Goal: Task Accomplishment & Management: Complete application form

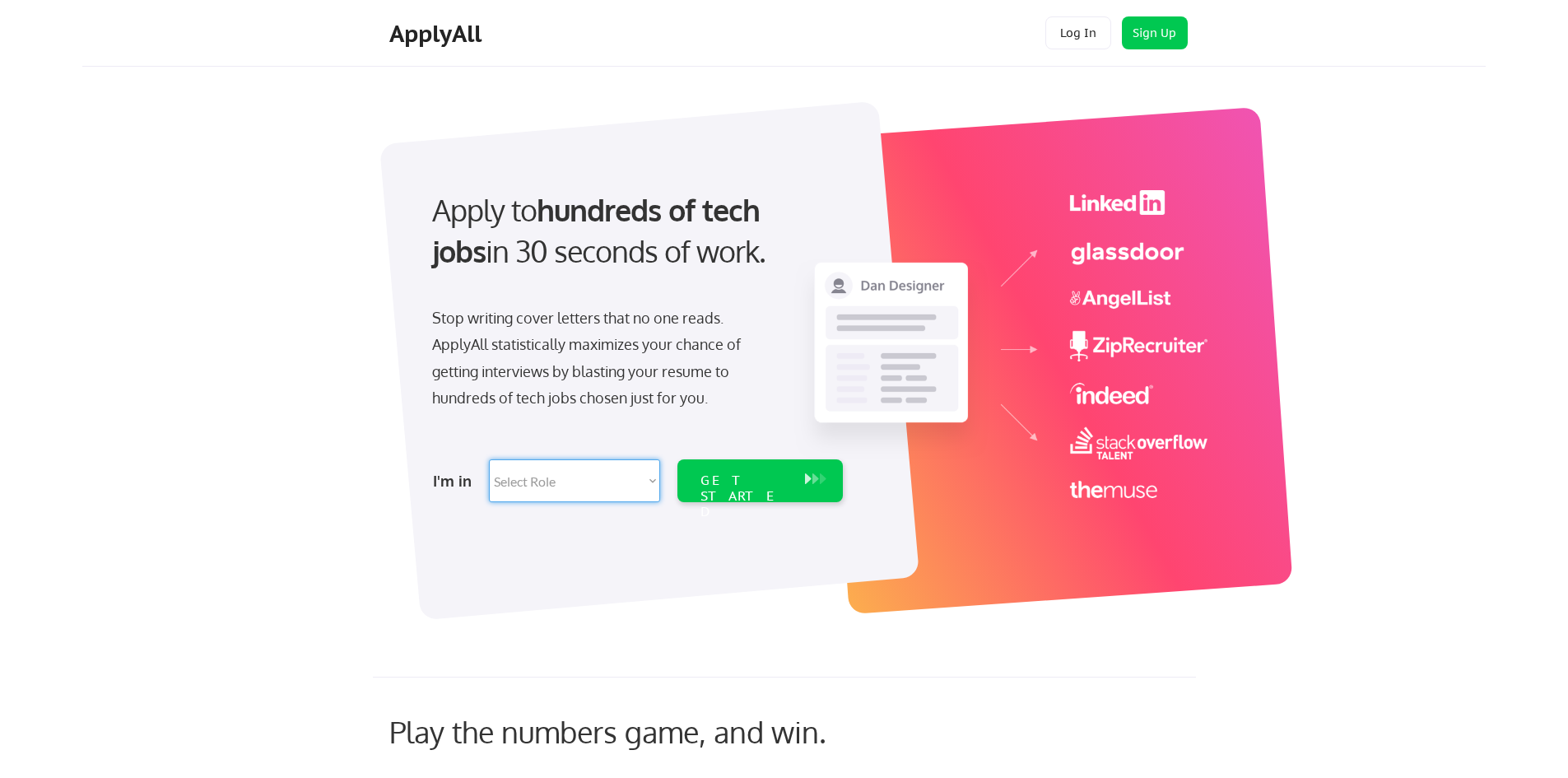
click at [628, 480] on select "Select Role Software Engineering Product Management Customer Success Sales UI/U…" at bounding box center [574, 481] width 171 height 43
select select ""data_science___analytics""
click at [489, 460] on select "Select Role Software Engineering Product Management Customer Success Sales UI/U…" at bounding box center [574, 481] width 171 height 43
select select ""data_science___analytics""
click at [783, 478] on div "GET STARTED" at bounding box center [744, 496] width 89 height 48
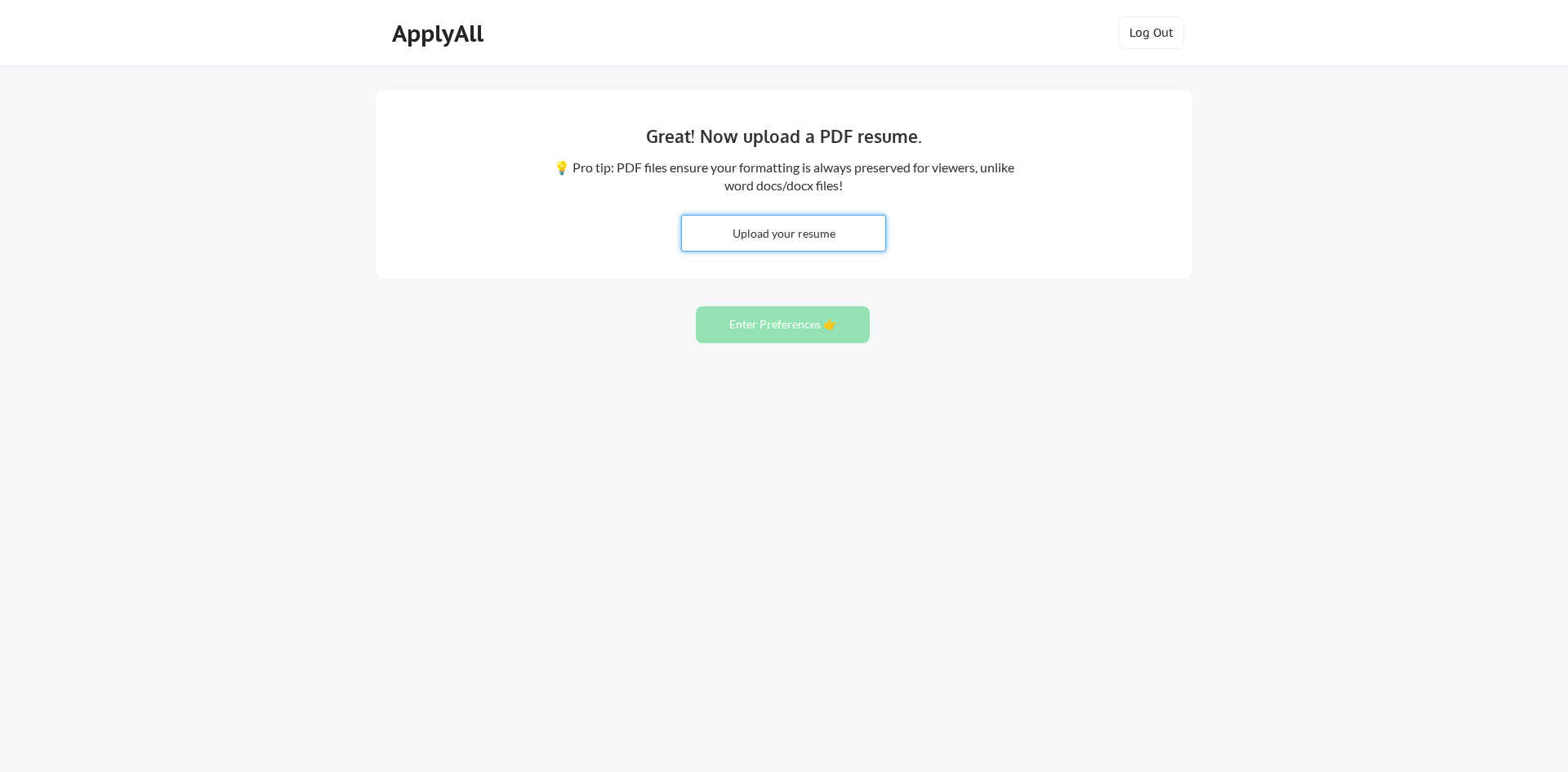
click at [794, 240] on input "file" at bounding box center [784, 233] width 203 height 36
type input "C:\fakepath\[PERSON_NAME] Resume 2025.docx"
click at [793, 328] on button "Enter Preferences 👉" at bounding box center [783, 324] width 174 height 37
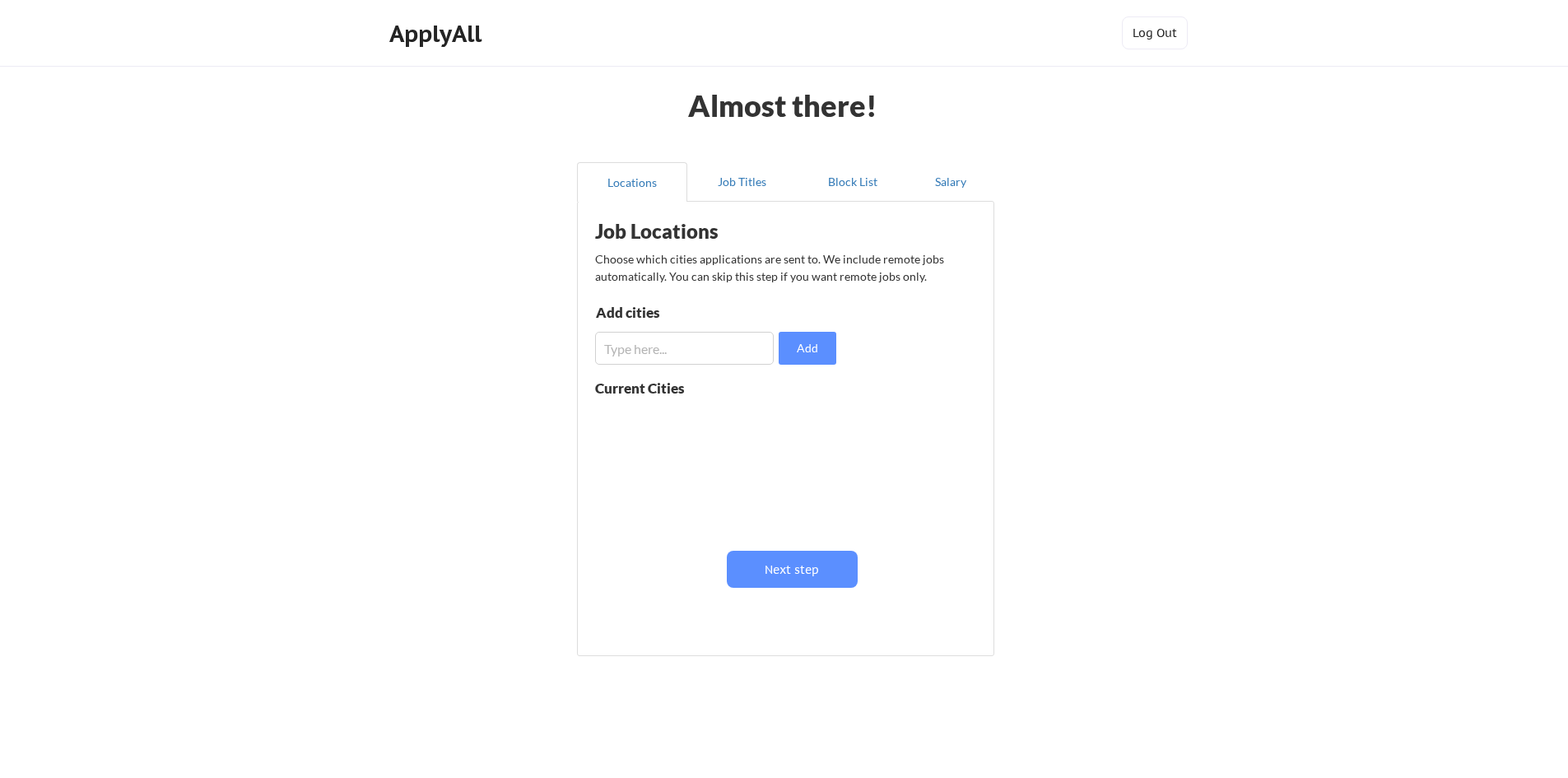
click at [728, 352] on input "input" at bounding box center [685, 347] width 179 height 33
type input "E"
type input "Remote"
click at [804, 352] on button "Add" at bounding box center [808, 347] width 58 height 33
click at [708, 350] on input "input" at bounding box center [685, 347] width 179 height 33
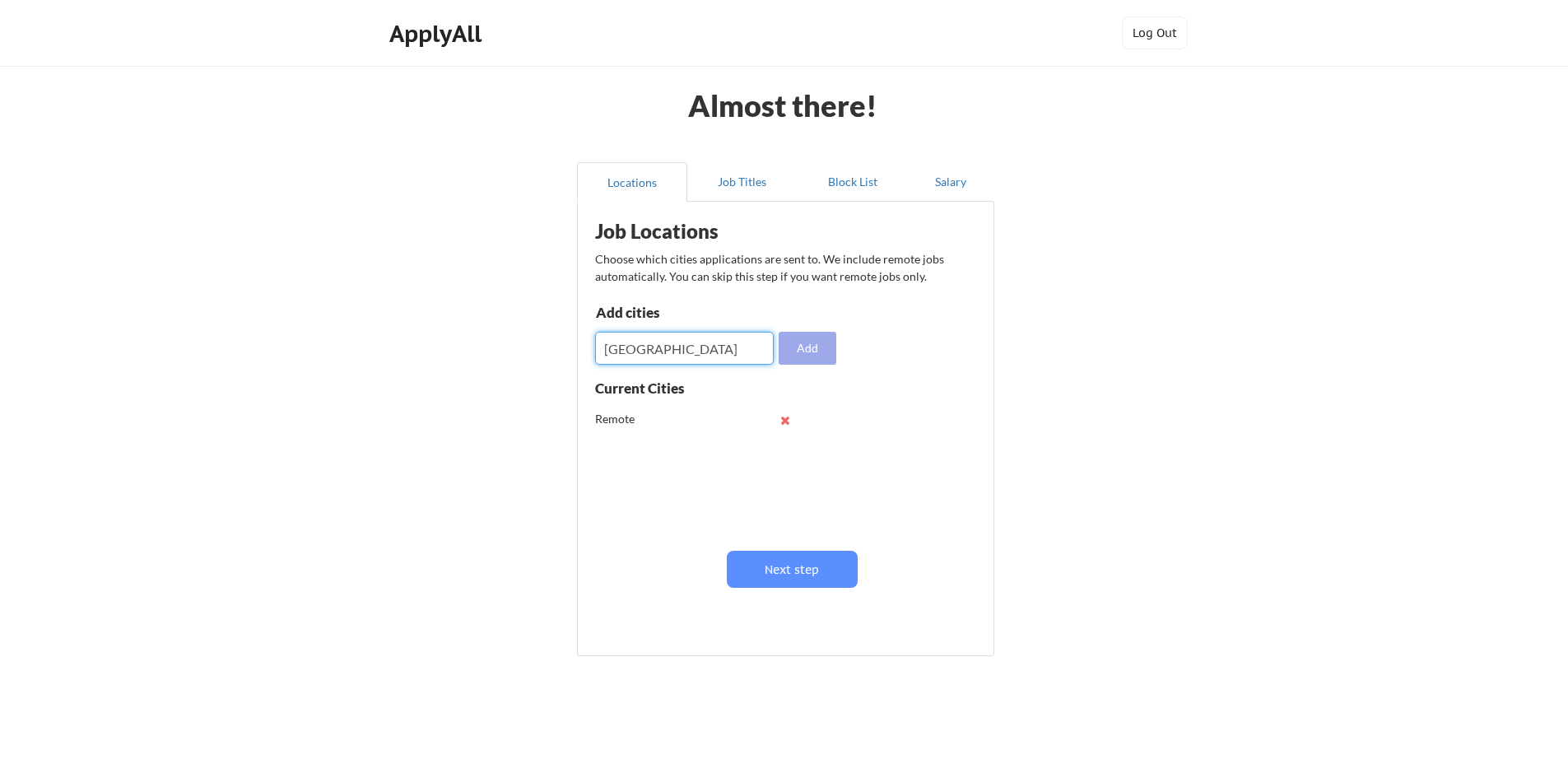
type input "Atlanta"
click at [808, 350] on button "Add" at bounding box center [808, 347] width 58 height 33
click at [784, 417] on button at bounding box center [786, 420] width 12 height 12
drag, startPoint x: 783, startPoint y: 421, endPoint x: 794, endPoint y: 415, distance: 12.5
click at [783, 420] on button at bounding box center [786, 420] width 12 height 12
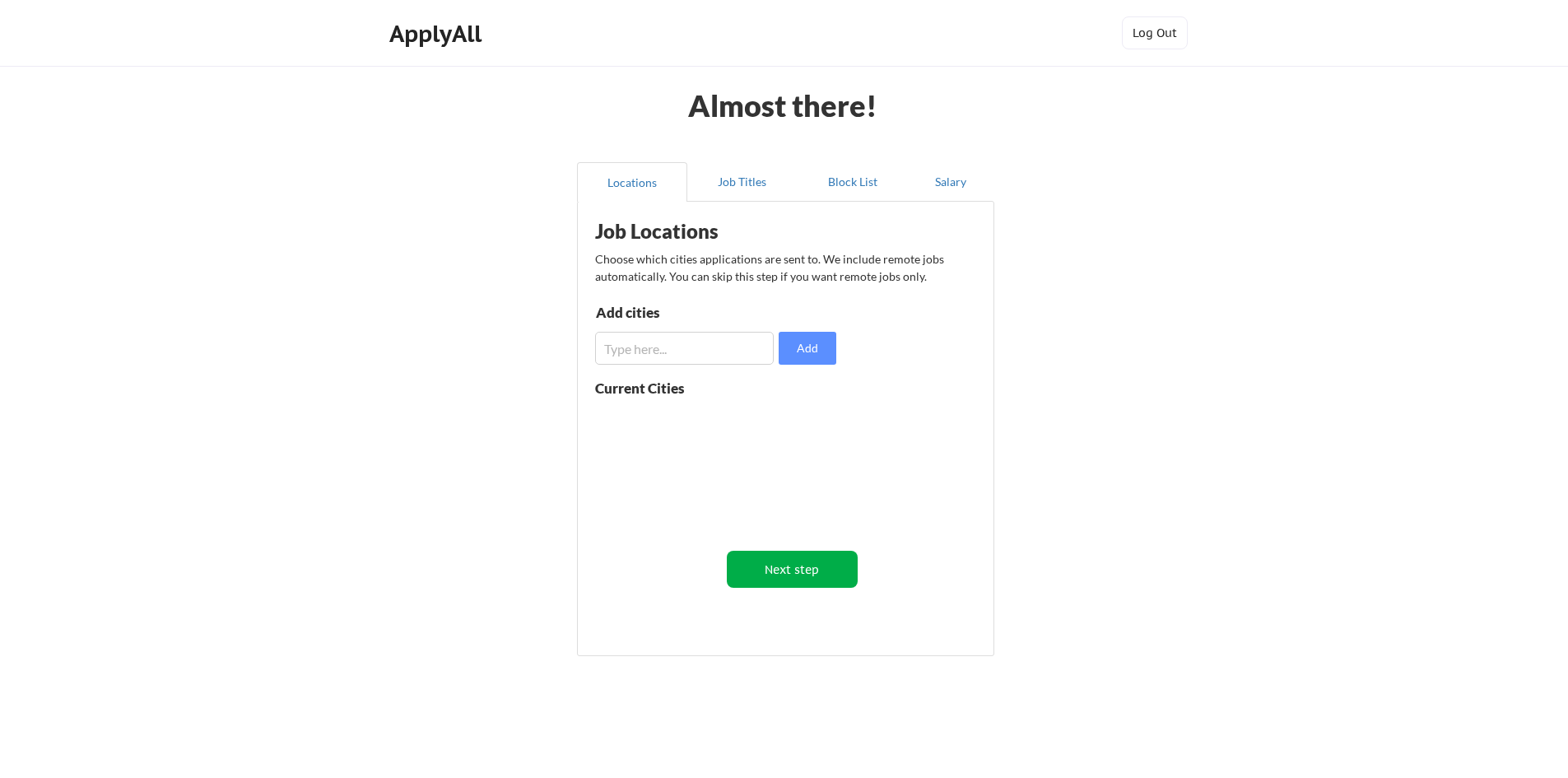
click at [803, 567] on button "Next step" at bounding box center [793, 569] width 131 height 37
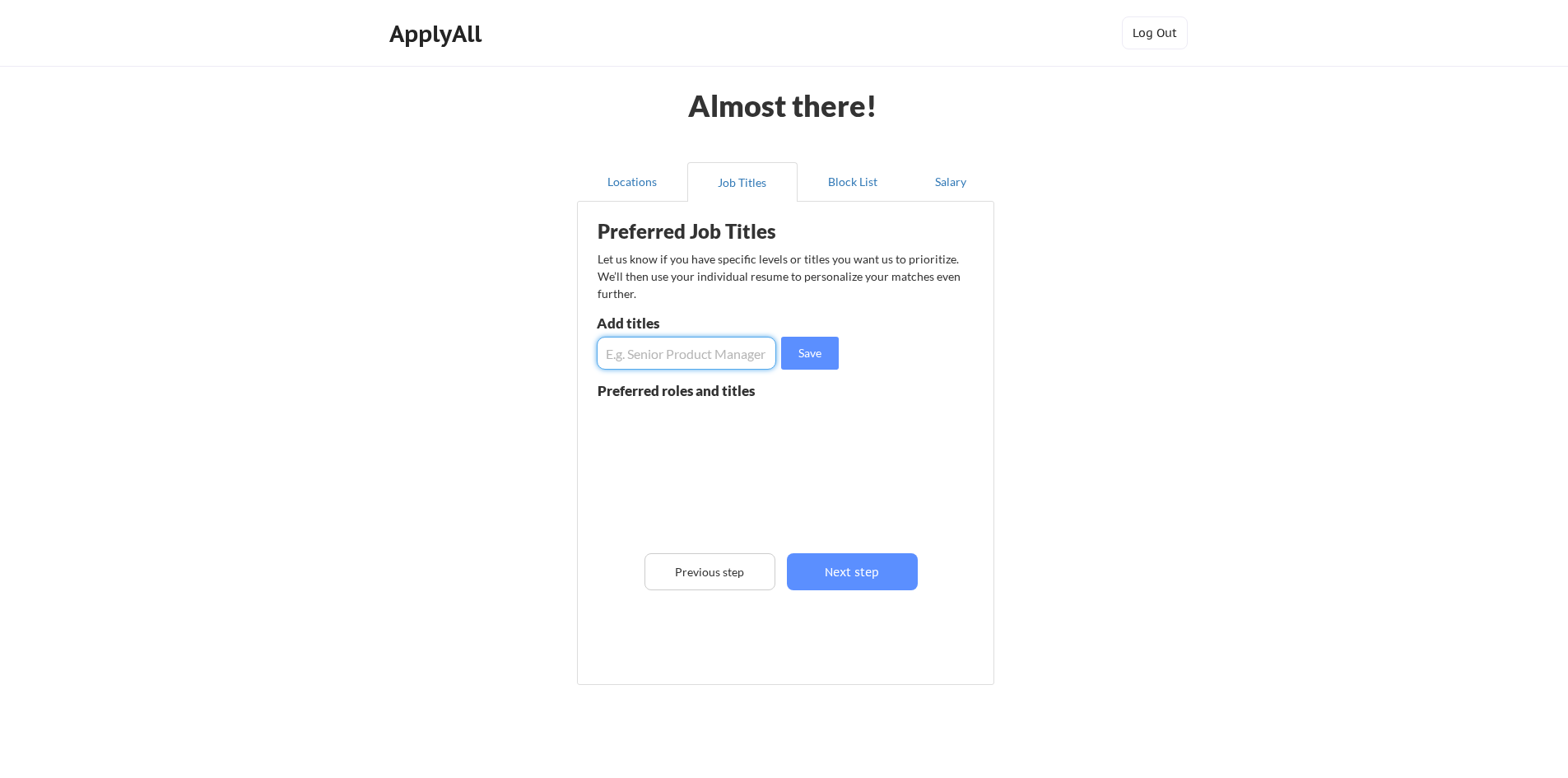
click at [700, 355] on input "input" at bounding box center [686, 352] width 179 height 33
type input "Data Analyst"
click at [814, 350] on button "Save" at bounding box center [810, 352] width 58 height 33
click at [851, 575] on button "Next step" at bounding box center [853, 571] width 131 height 37
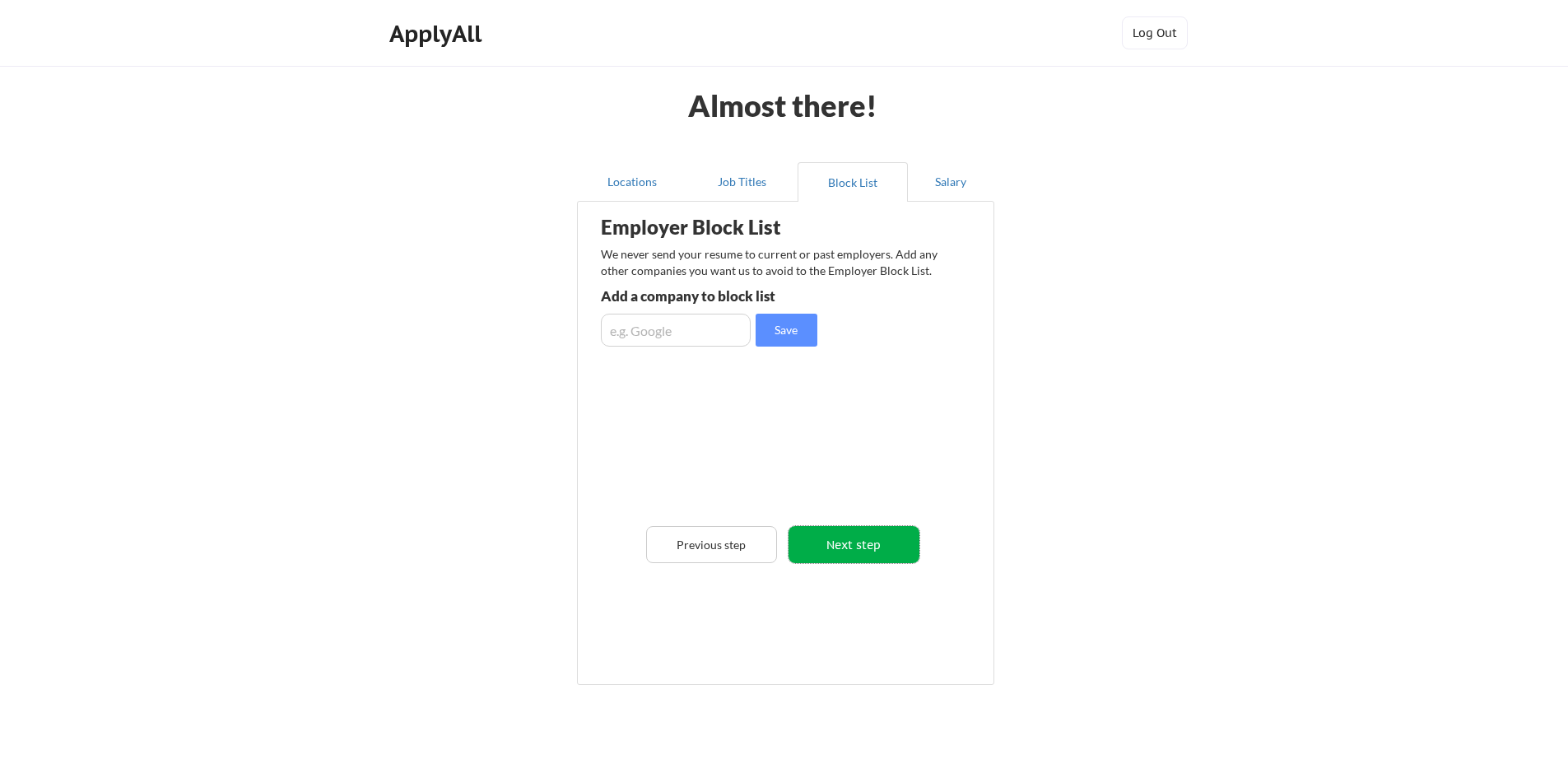
click at [858, 540] on button "Next step" at bounding box center [855, 544] width 131 height 37
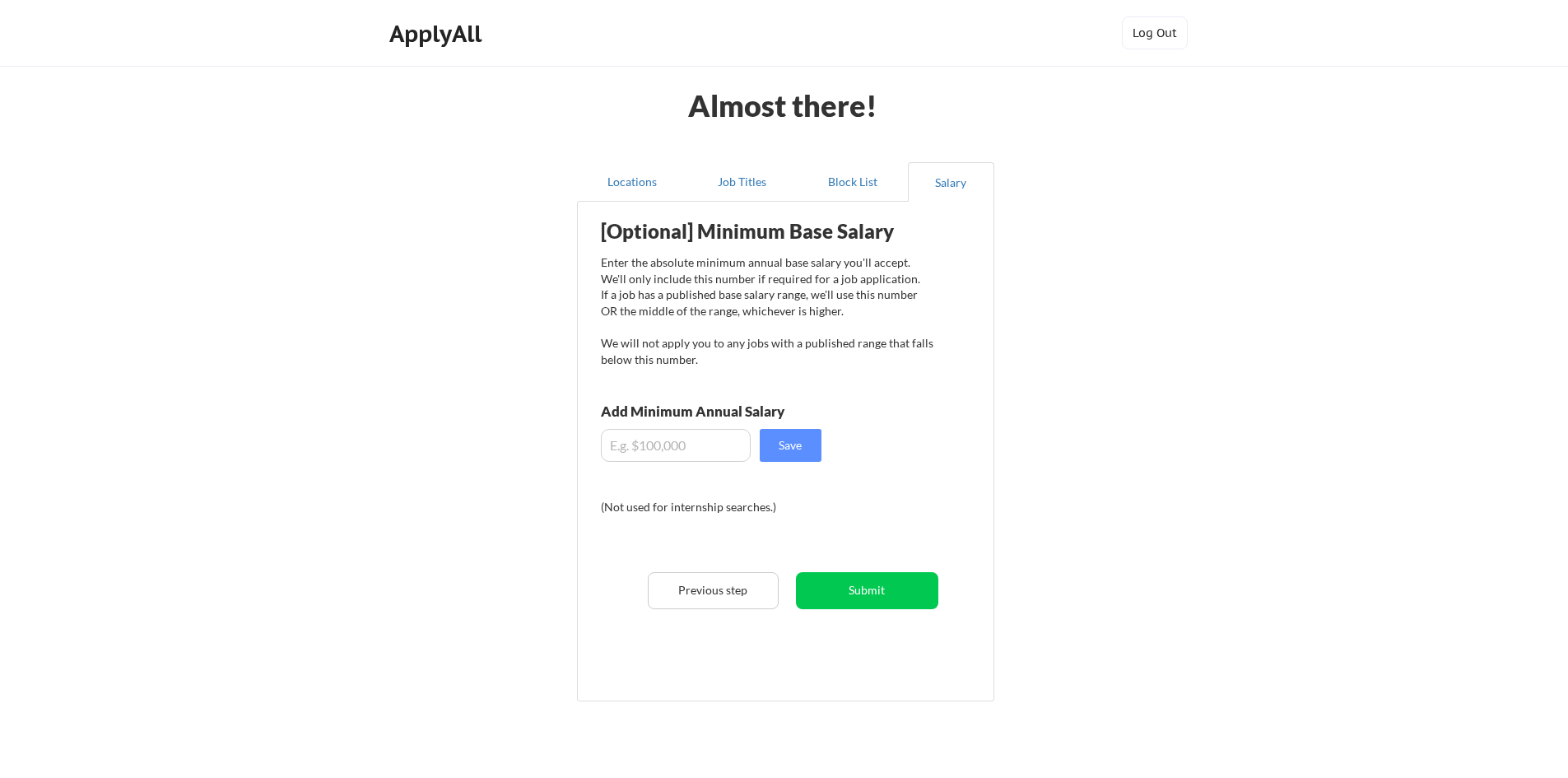
click at [675, 450] on input "input" at bounding box center [676, 445] width 150 height 33
type input "$80,000"
click at [794, 447] on button "Save" at bounding box center [791, 445] width 62 height 33
click at [847, 591] on button "Submit" at bounding box center [867, 590] width 142 height 37
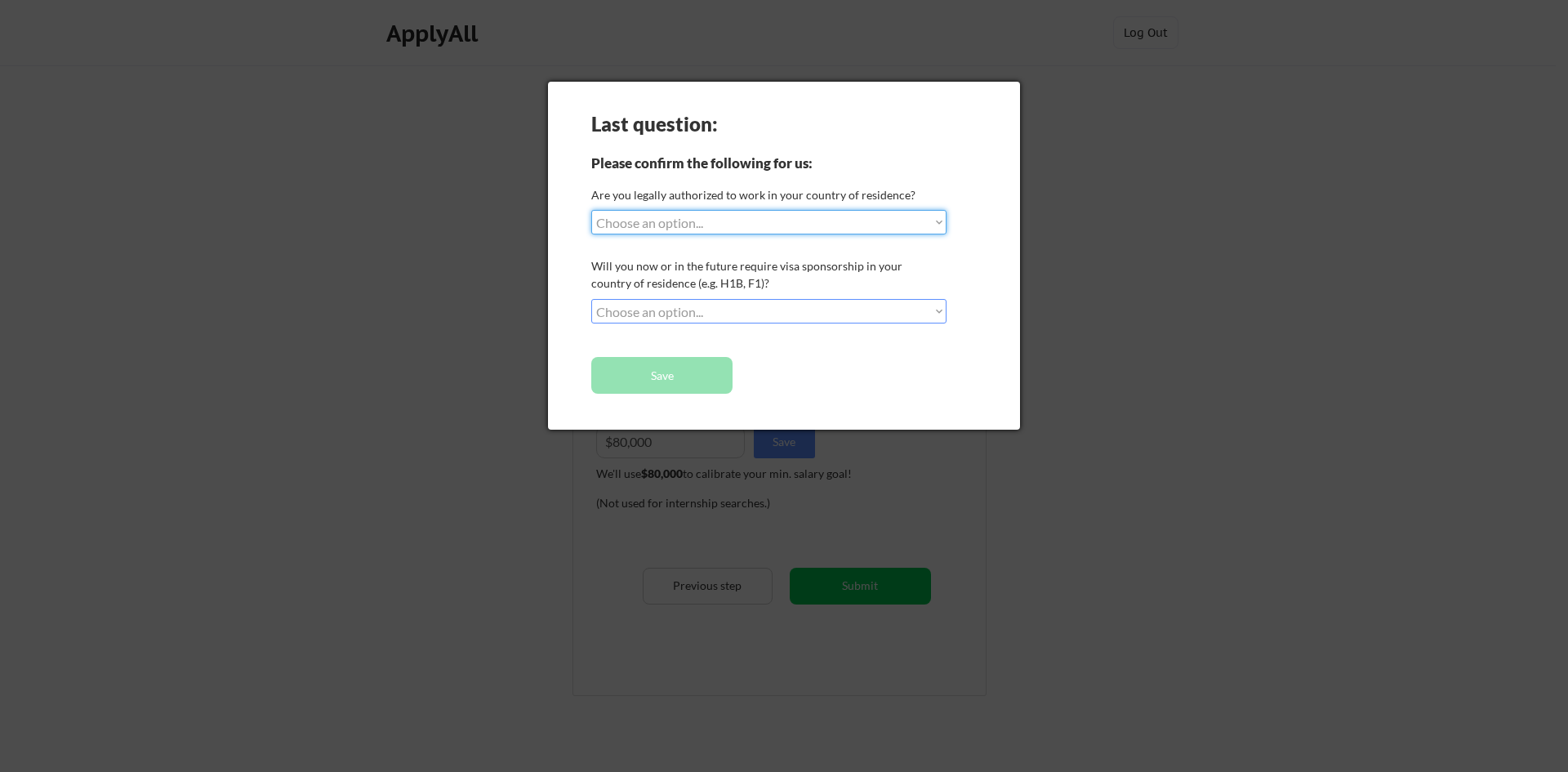
click at [716, 223] on select "Choose an option... Yes, I am a US Citizen Yes, I am a Canadian Citizen Yes, I …" at bounding box center [769, 222] width 355 height 25
select select ""yes__i_am_a_us_citizen""
click at [591, 210] on select "Choose an option... Yes, I am a US Citizen Yes, I am a Canadian Citizen Yes, I …" at bounding box center [769, 222] width 355 height 25
click at [724, 307] on select "Choose an option... No, I will not need sponsorship Yes, I will need sponsorship" at bounding box center [769, 311] width 355 height 25
select select ""no__i_will_not_need_sponsorship""
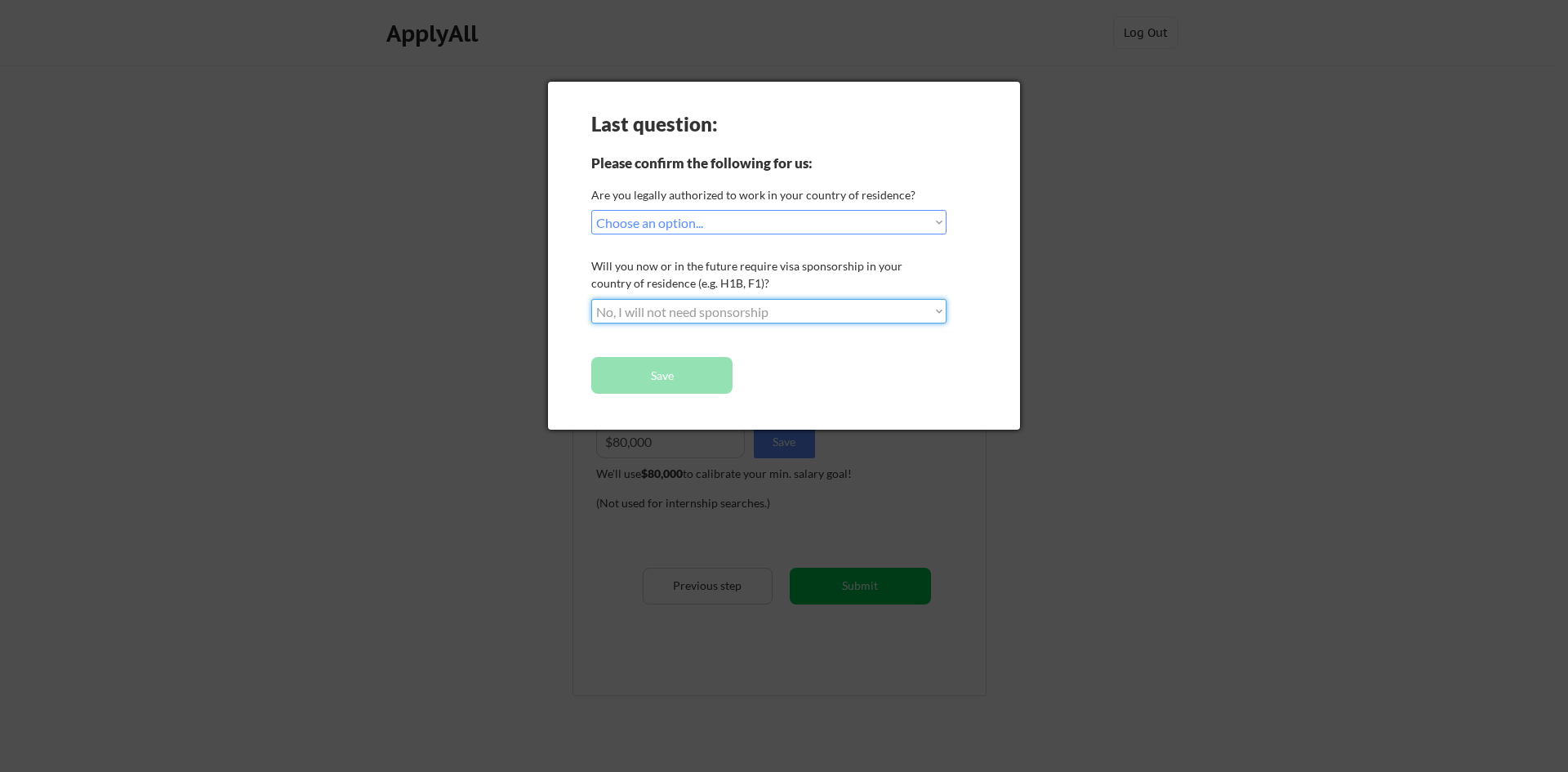
click at [591, 299] on select "Choose an option... No, I will not need sponsorship Yes, I will need sponsorship" at bounding box center [769, 311] width 355 height 25
click at [683, 380] on button "Save" at bounding box center [661, 375] width 141 height 37
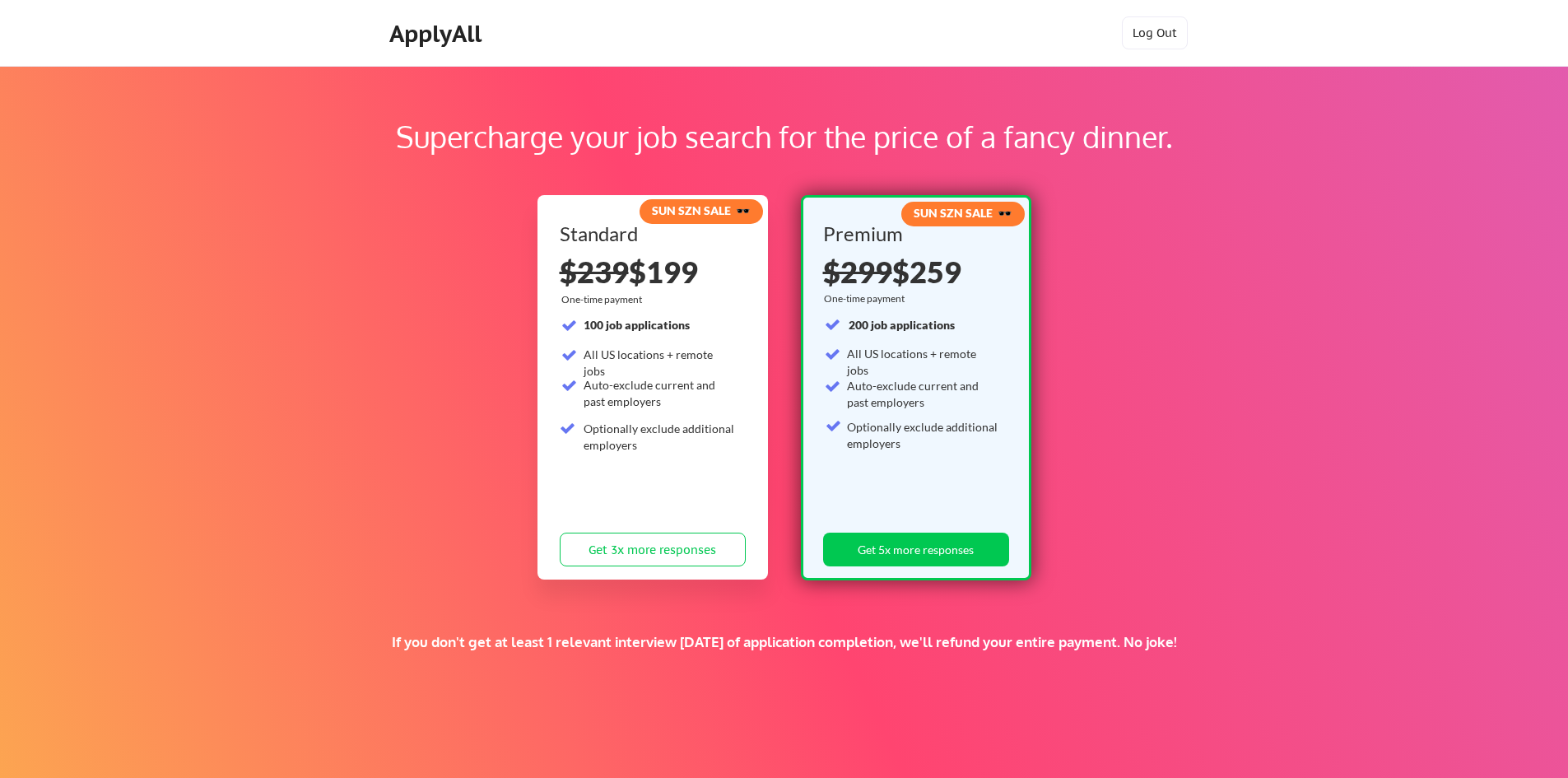
click at [651, 478] on div "Standard $239 $199 One-time payment 100 job applications All US locations + rem…" at bounding box center [653, 399] width 186 height 350
click at [656, 551] on button "Get 3x more responses" at bounding box center [653, 549] width 186 height 34
click at [1161, 26] on button "Log Out" at bounding box center [1155, 33] width 66 height 33
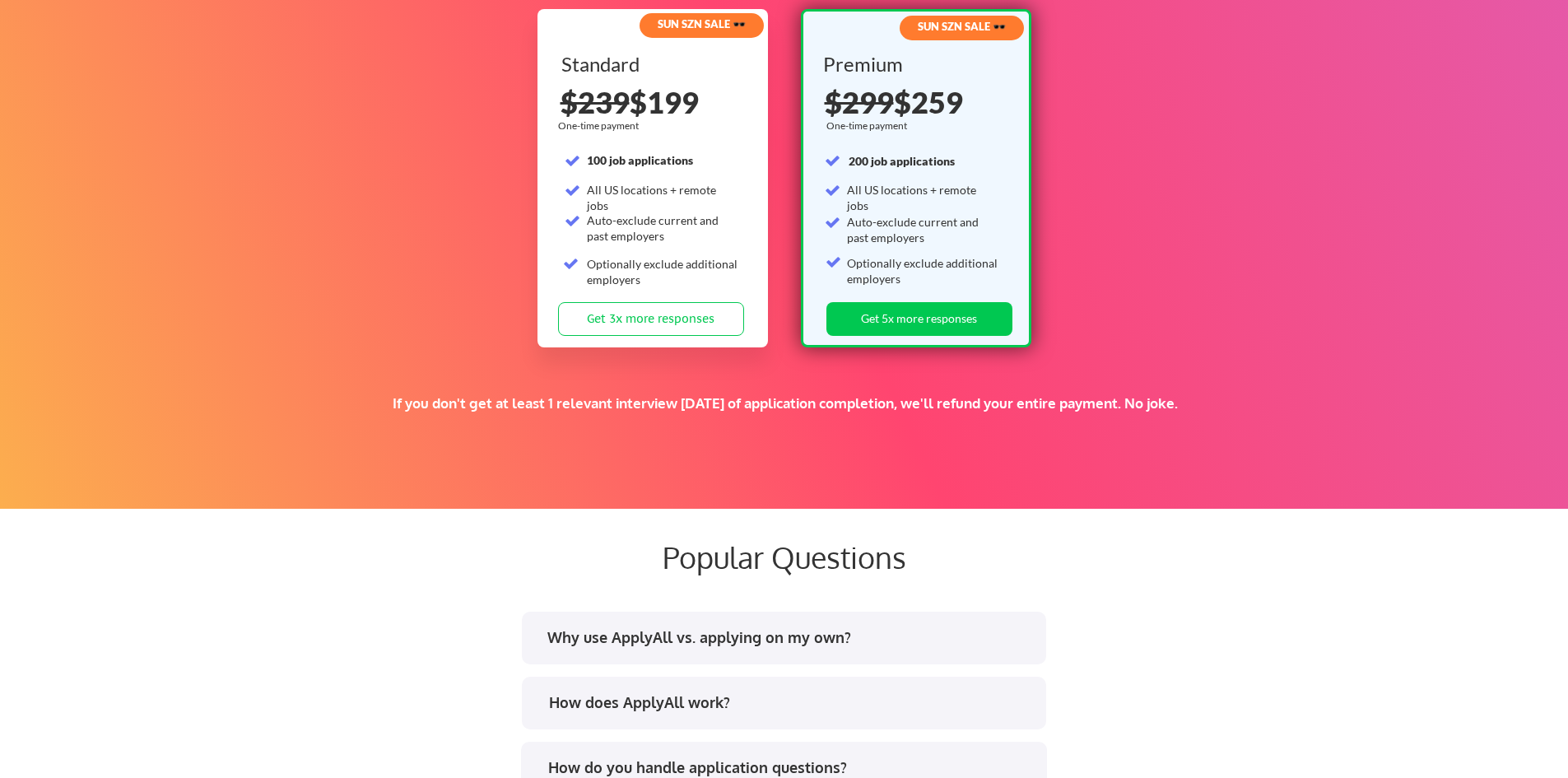
scroll to position [3210, 0]
